Goal: Check status: Check status

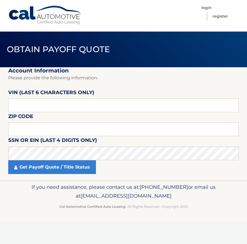
click at [165, 24] on nav "Menu Login Register" at bounding box center [163, 16] width 152 height 32
click at [206, 7] on link "Login" at bounding box center [207, 8] width 10 height 9
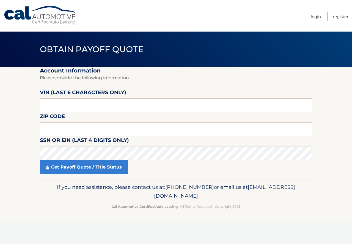
click at [56, 105] on input "text" at bounding box center [176, 106] width 272 height 14
type input "078878"
click at [51, 135] on input "text" at bounding box center [176, 130] width 272 height 14
type input "11040"
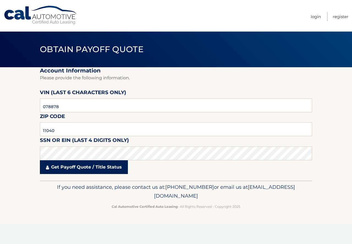
click at [79, 168] on link "Get Payoff Quote / Title Status" at bounding box center [84, 167] width 88 height 14
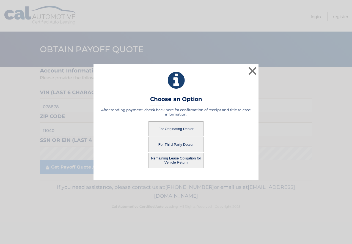
click at [166, 130] on button "For Originating Dealer" at bounding box center [175, 128] width 55 height 15
click at [173, 130] on button "For Originating Dealer" at bounding box center [175, 128] width 55 height 15
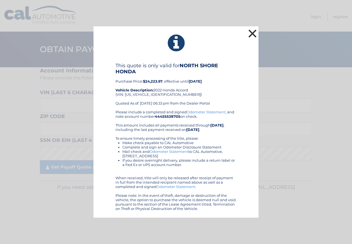
click at [251, 34] on button "×" at bounding box center [252, 33] width 11 height 11
